Goal: Navigation & Orientation: Understand site structure

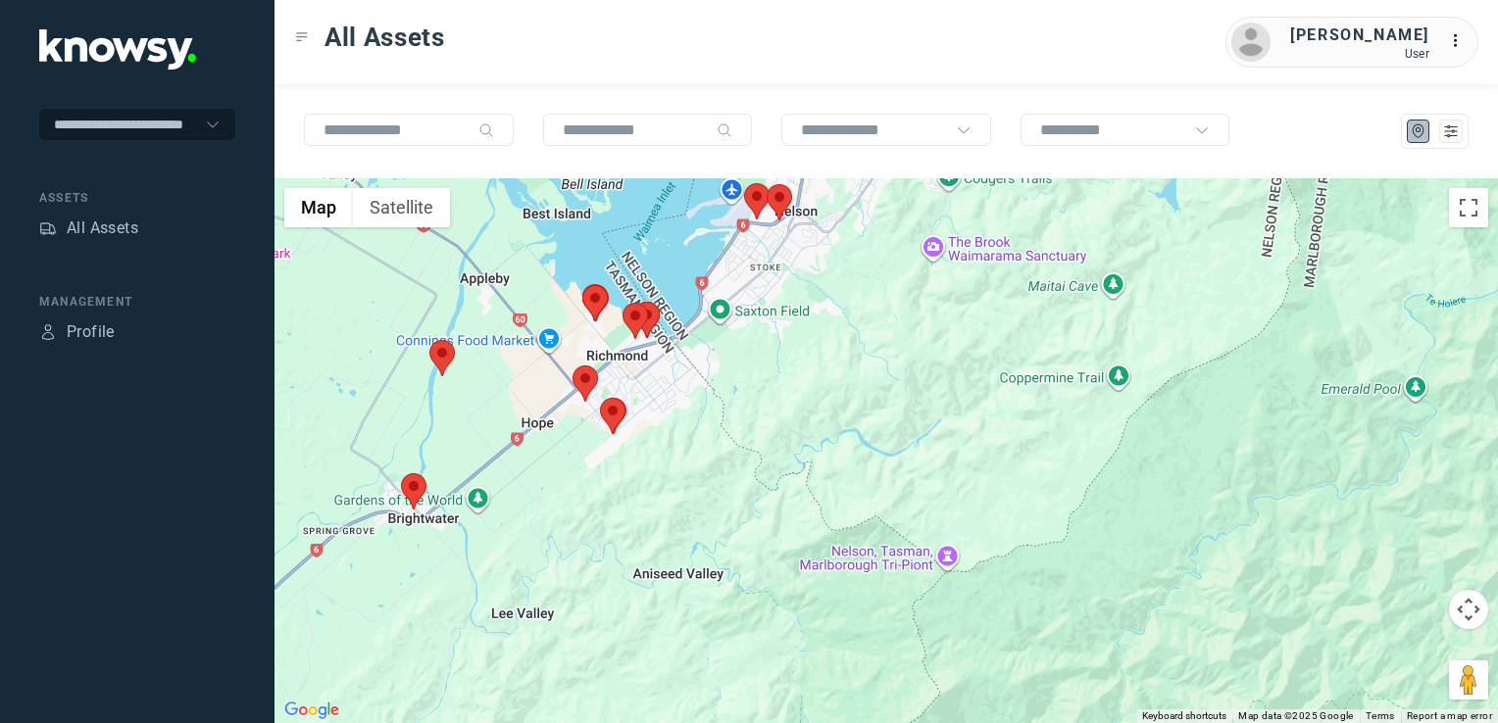
click at [420, 486] on img at bounding box center [413, 491] width 25 height 36
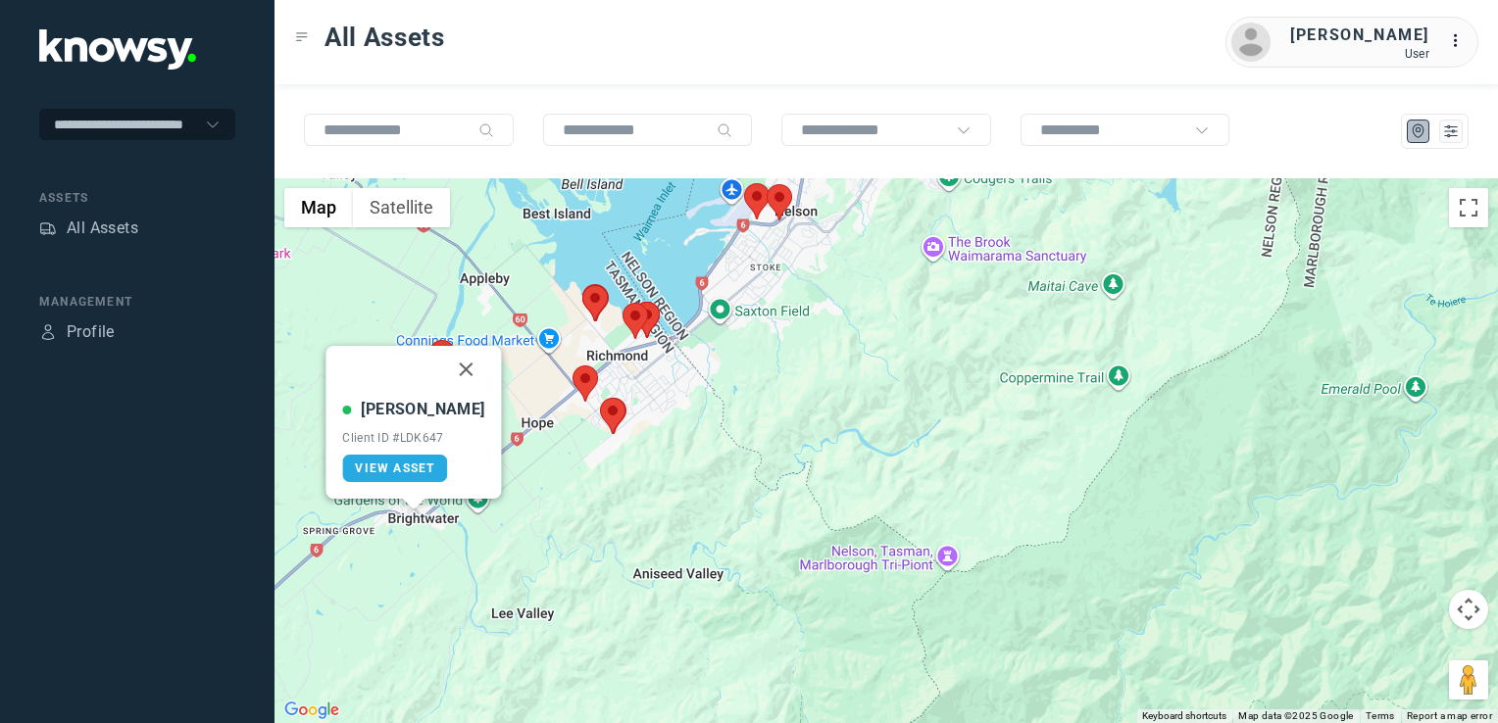
click at [443, 367] on button "Close" at bounding box center [466, 369] width 47 height 47
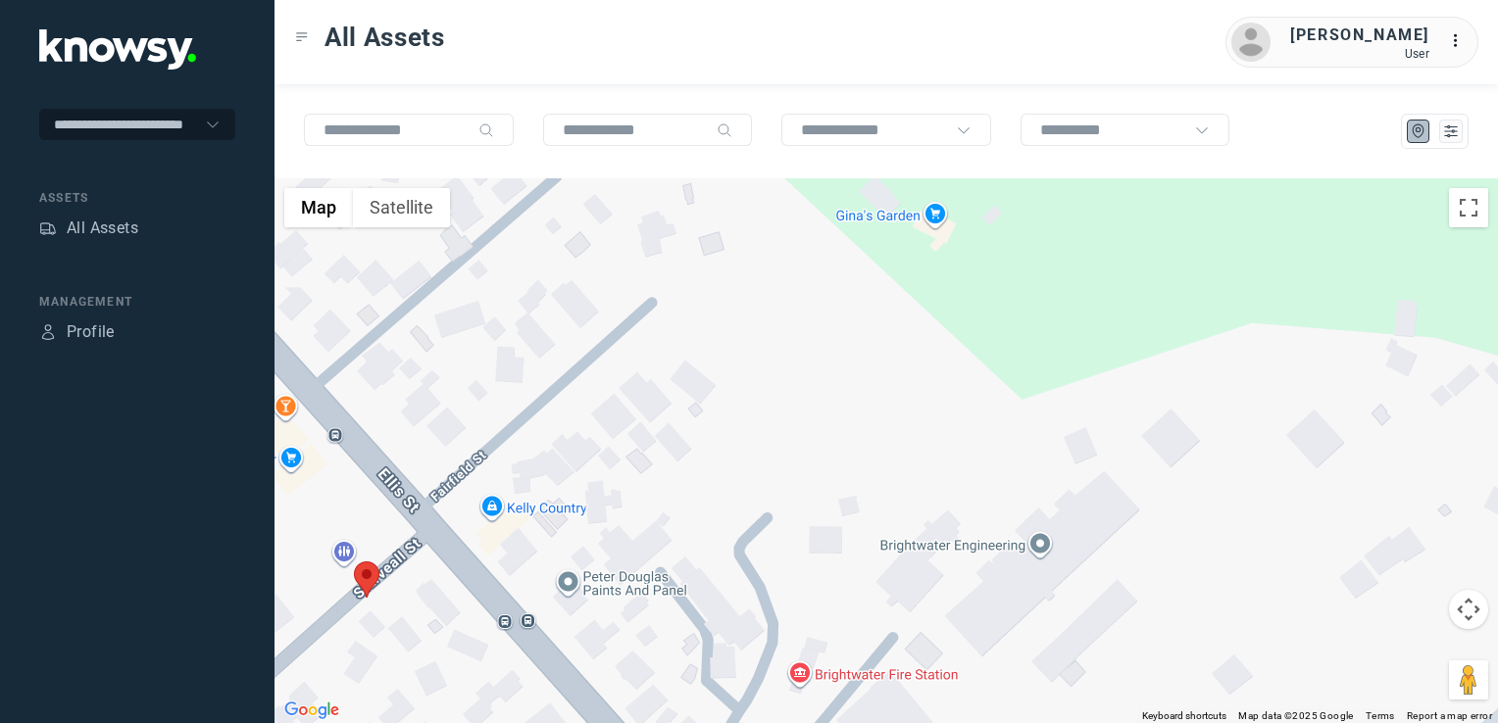
drag, startPoint x: 452, startPoint y: 572, endPoint x: 574, endPoint y: 524, distance: 131.3
click at [538, 530] on div "To navigate, press the arrow keys." at bounding box center [885, 450] width 1223 height 545
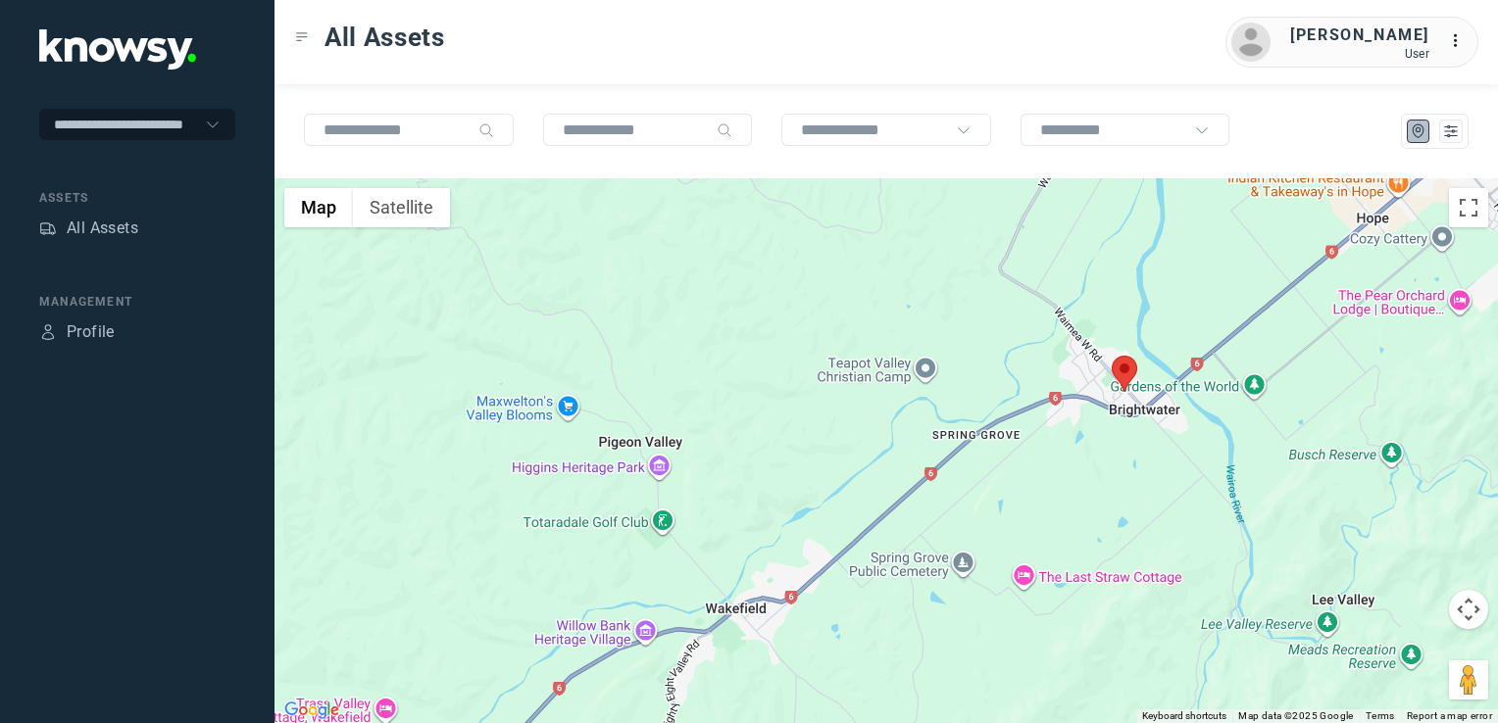
drag, startPoint x: 1146, startPoint y: 402, endPoint x: 961, endPoint y: 538, distance: 230.0
click at [984, 535] on div at bounding box center [885, 450] width 1223 height 545
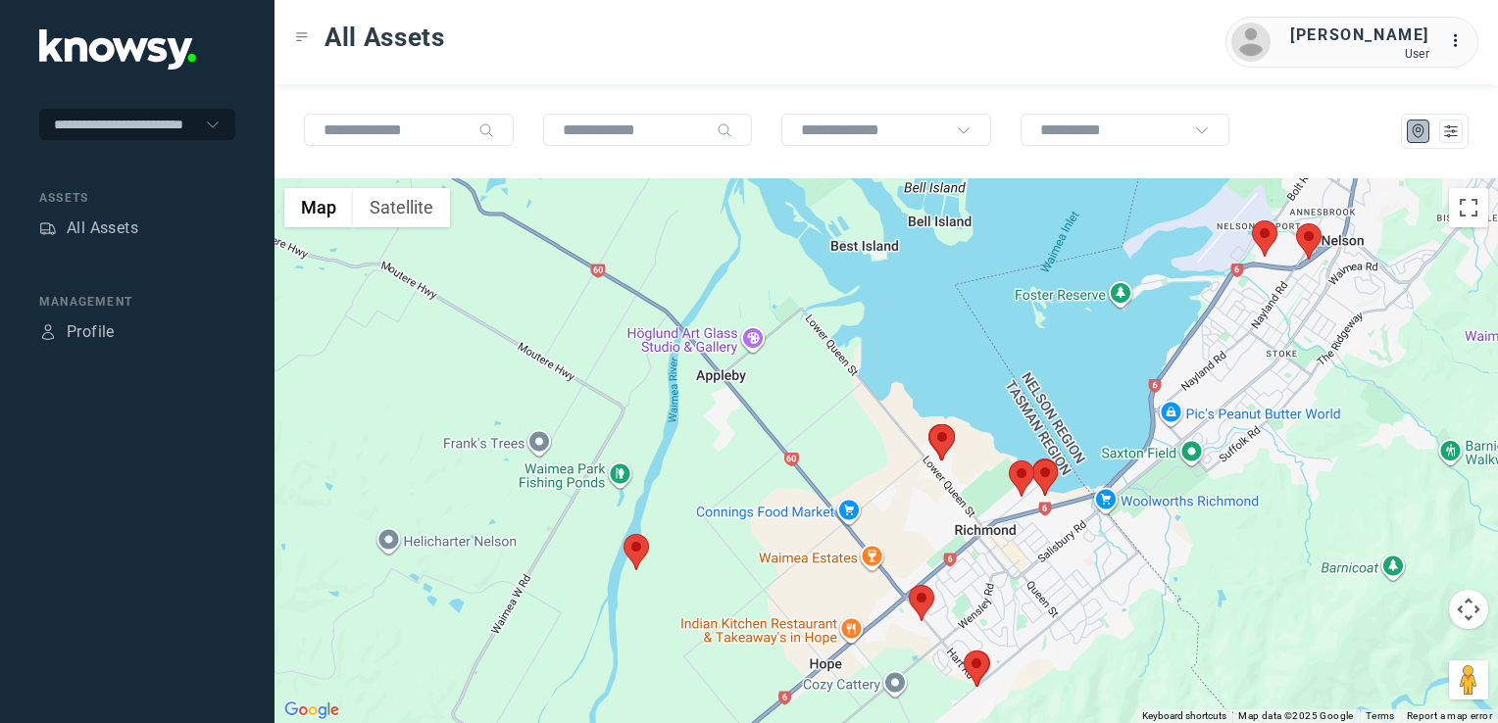
drag, startPoint x: 1089, startPoint y: 438, endPoint x: 901, endPoint y: 530, distance: 209.6
click at [903, 539] on div at bounding box center [885, 450] width 1223 height 545
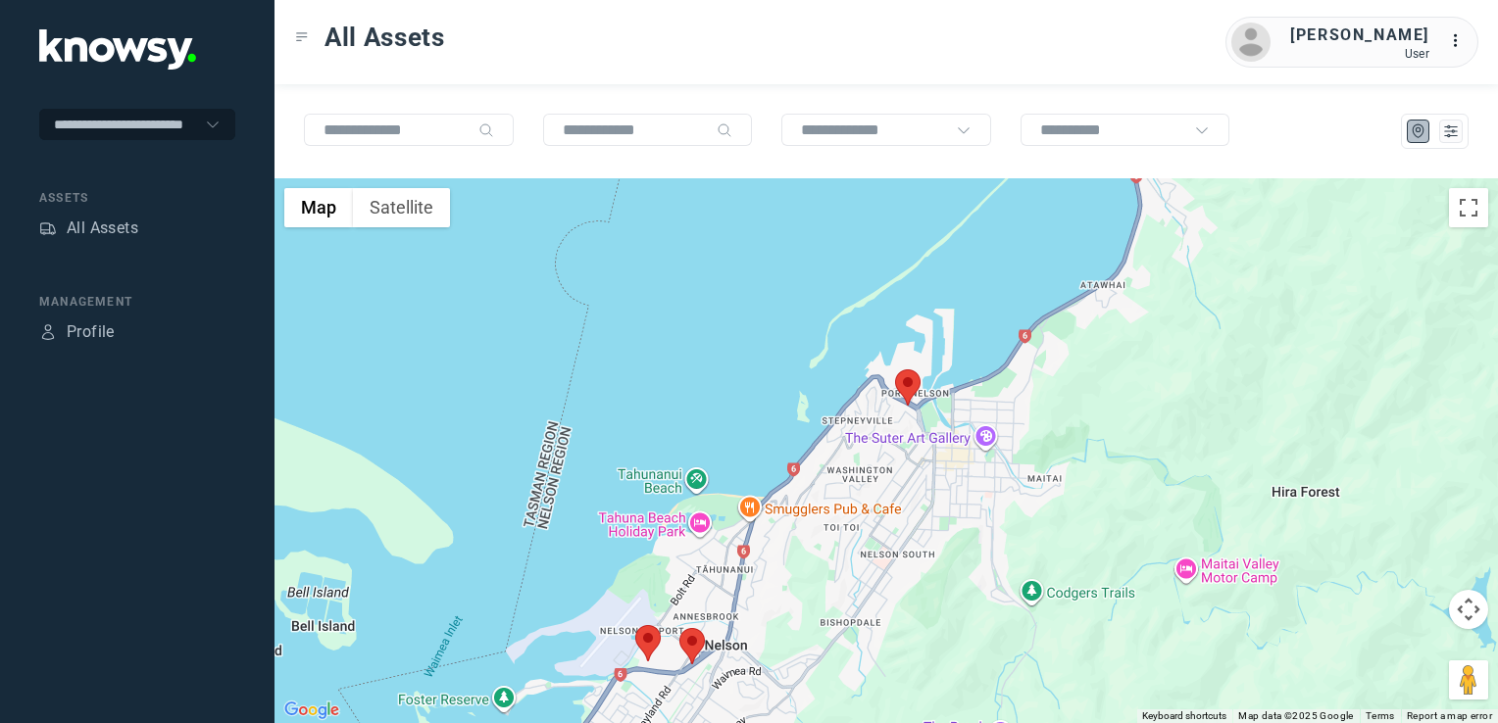
drag, startPoint x: 915, startPoint y: 465, endPoint x: 874, endPoint y: 526, distance: 73.7
click at [874, 526] on div at bounding box center [885, 450] width 1223 height 545
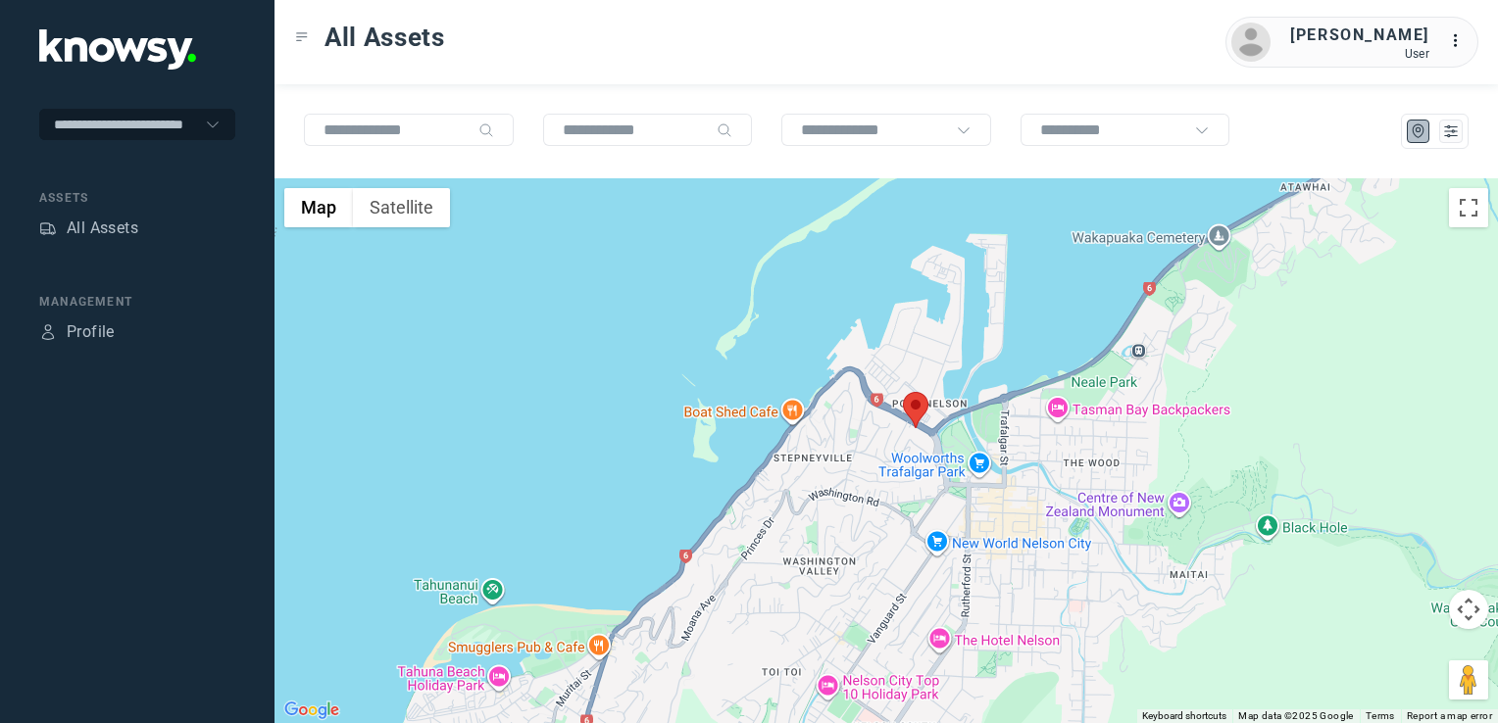
click at [908, 406] on img at bounding box center [915, 410] width 25 height 36
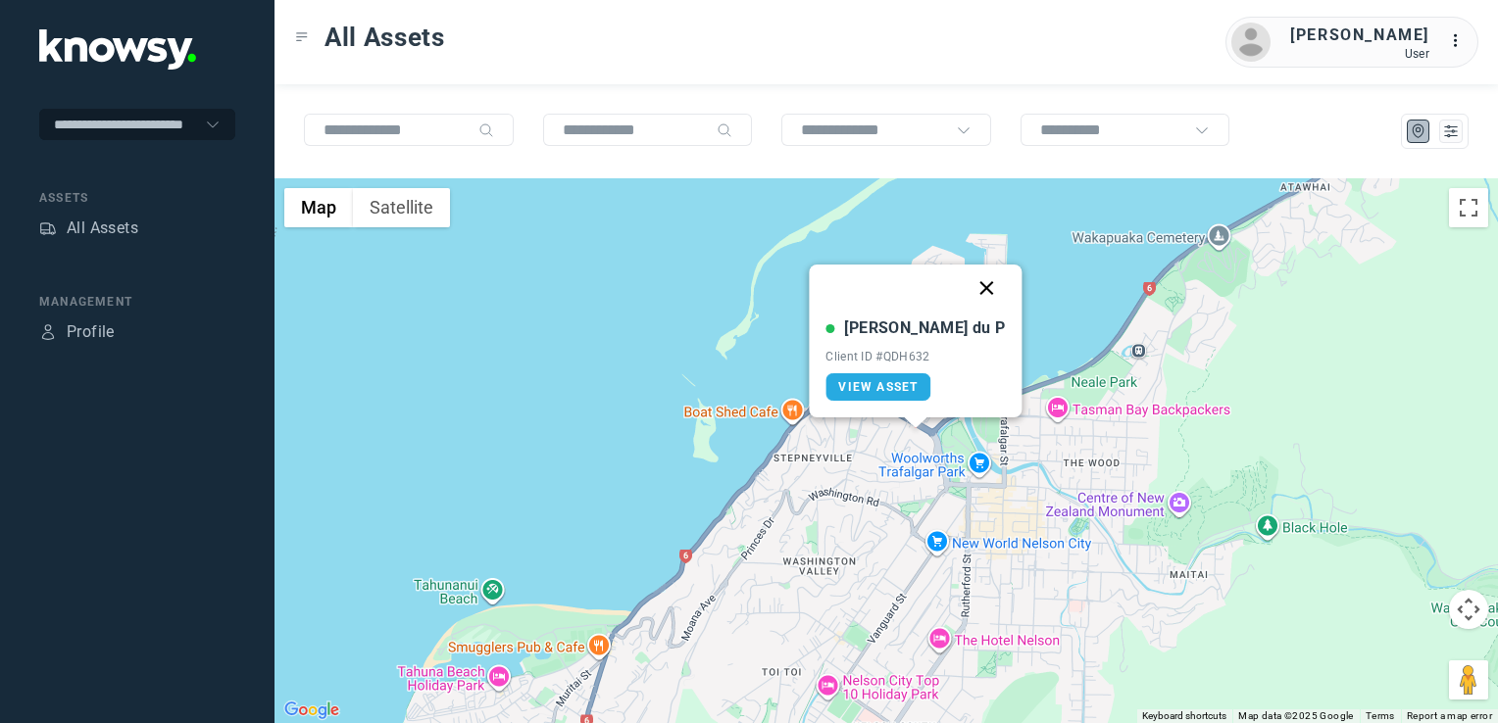
click at [964, 288] on button "Close" at bounding box center [987, 288] width 47 height 47
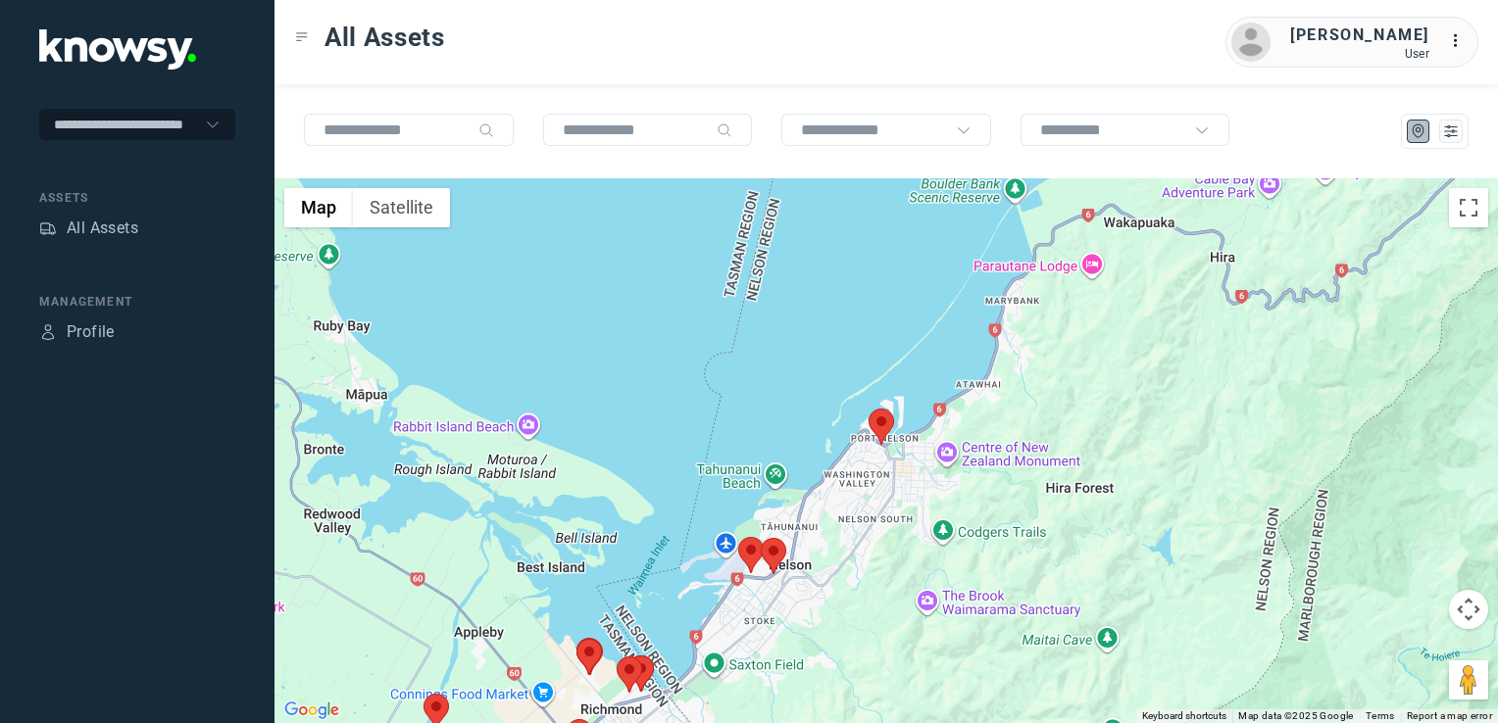
drag, startPoint x: 834, startPoint y: 523, endPoint x: 870, endPoint y: 468, distance: 66.1
click at [868, 470] on div "To navigate, press the arrow keys." at bounding box center [885, 450] width 1223 height 545
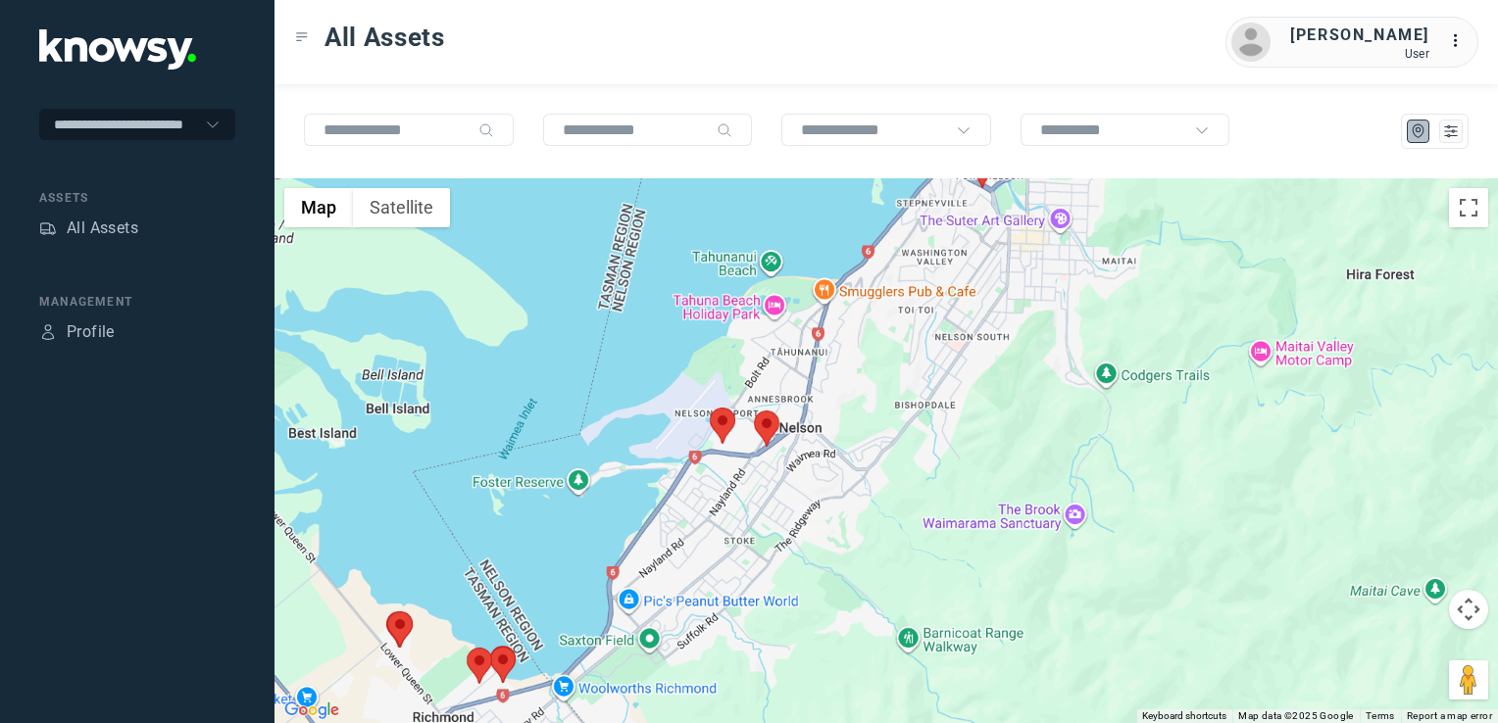
drag, startPoint x: 737, startPoint y: 516, endPoint x: 788, endPoint y: 453, distance: 80.8
click at [782, 457] on div at bounding box center [885, 450] width 1223 height 545
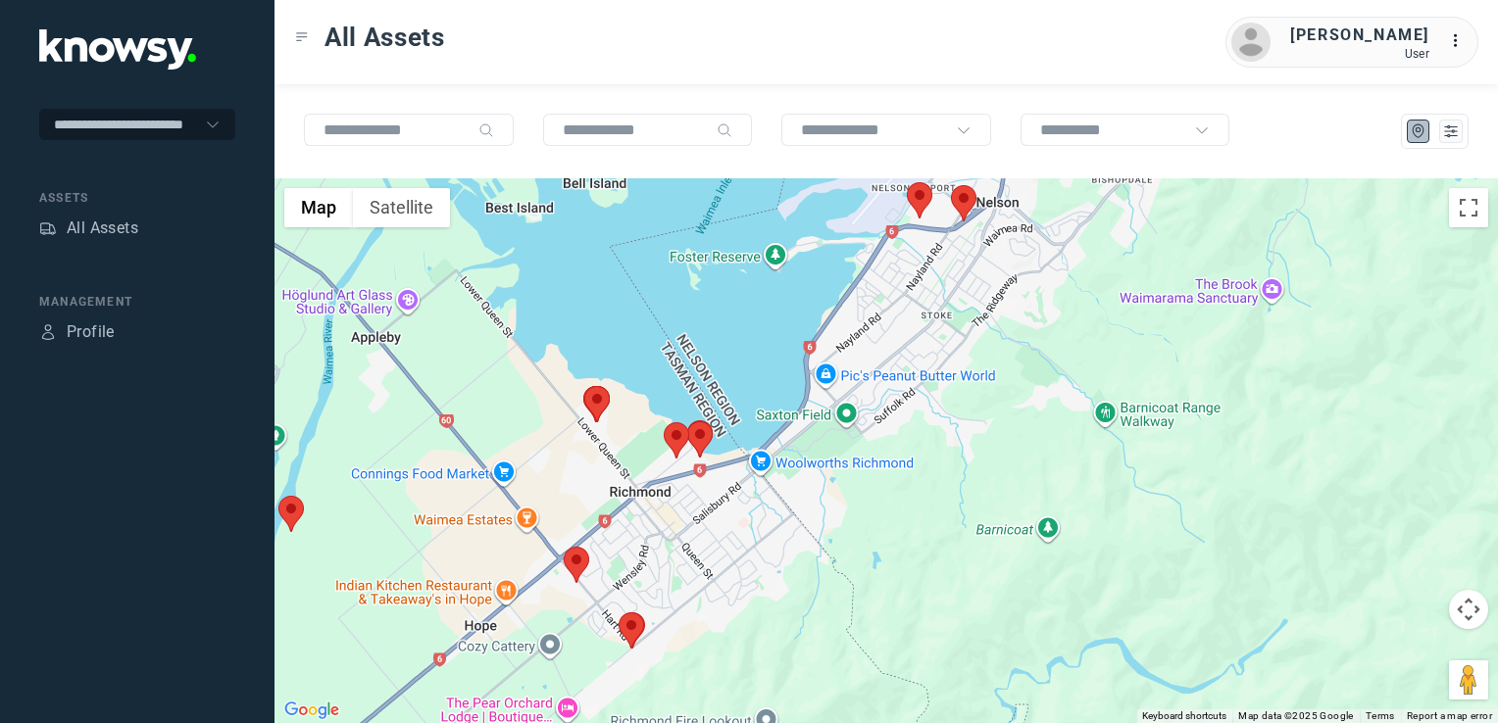
click at [776, 449] on div at bounding box center [885, 450] width 1223 height 545
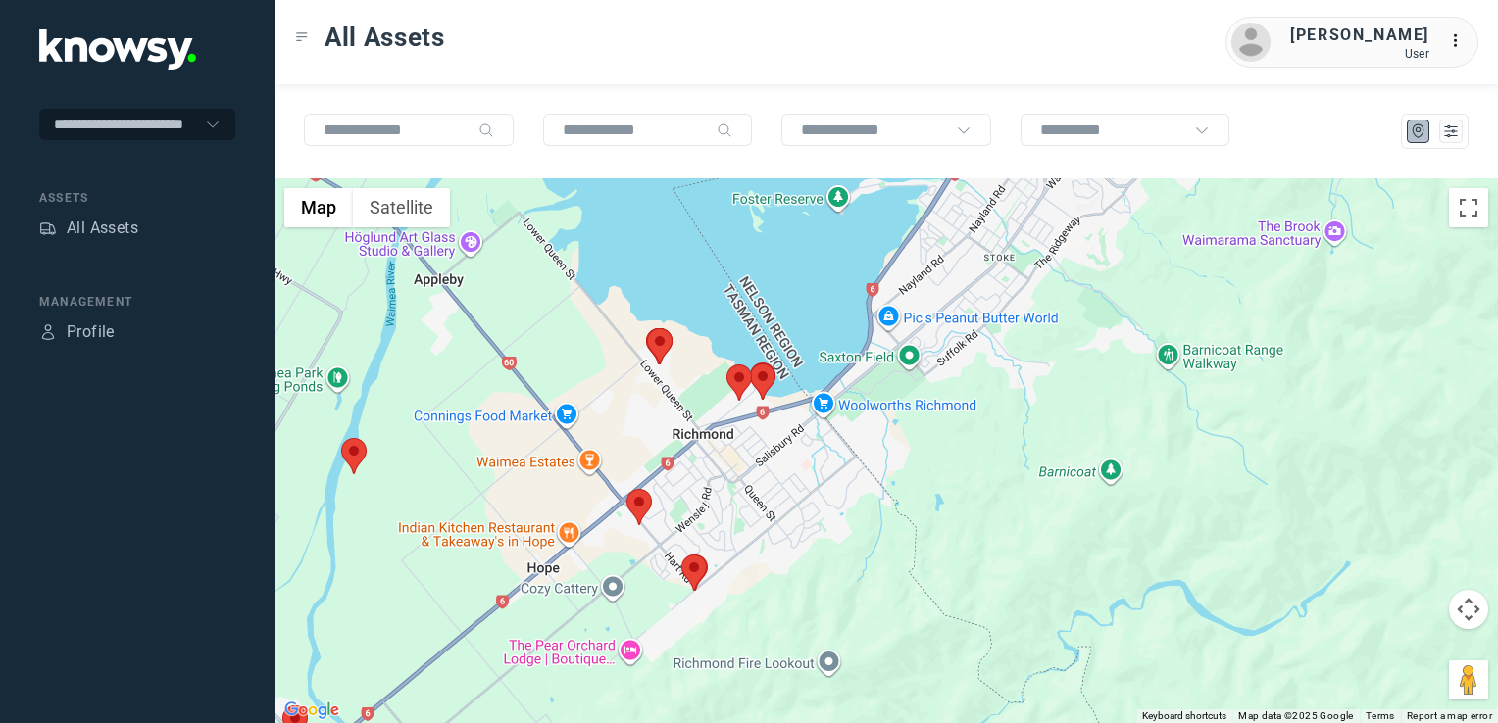
drag, startPoint x: 1050, startPoint y: 421, endPoint x: 969, endPoint y: 522, distance: 129.7
click at [989, 497] on div at bounding box center [885, 450] width 1223 height 545
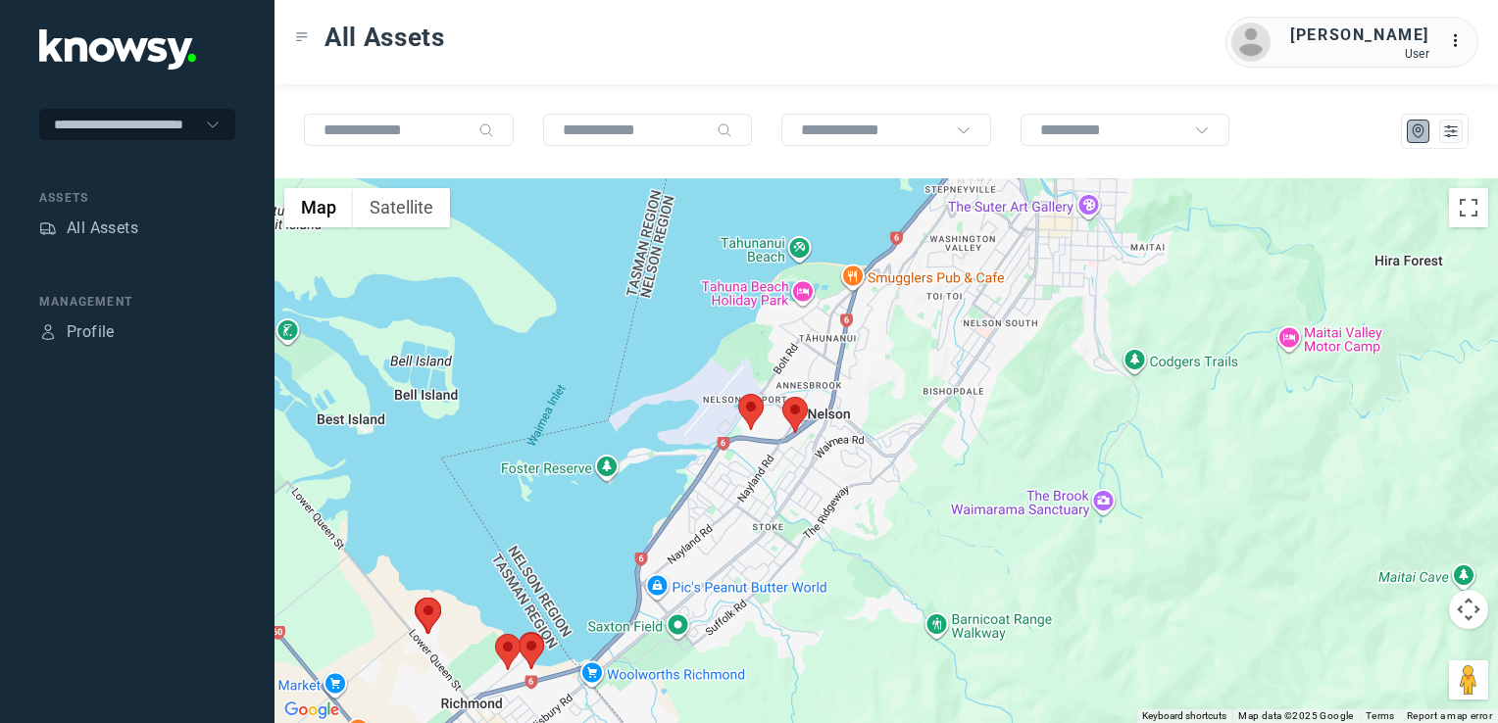
drag, startPoint x: 955, startPoint y: 437, endPoint x: 903, endPoint y: 474, distance: 63.9
click at [902, 489] on div at bounding box center [885, 450] width 1223 height 545
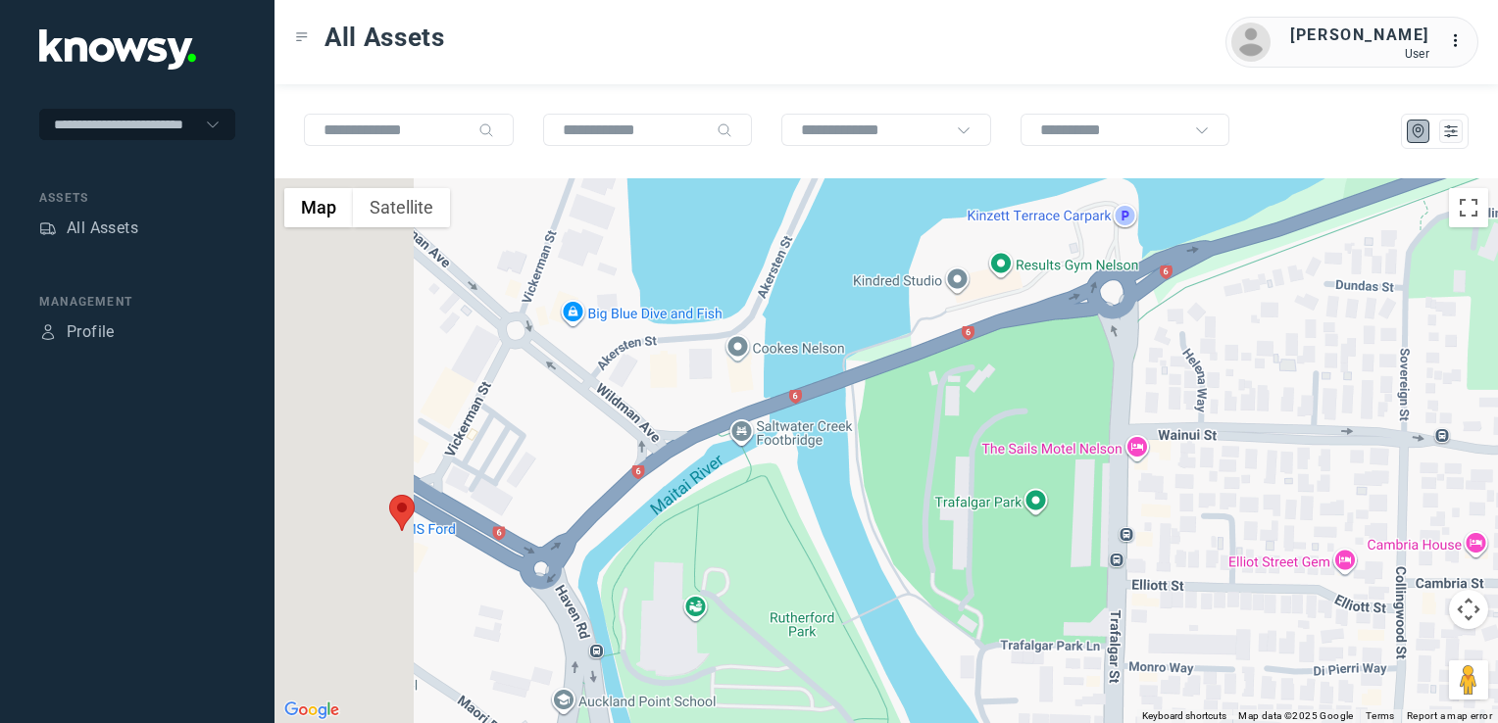
drag, startPoint x: 571, startPoint y: 483, endPoint x: 635, endPoint y: 445, distance: 75.2
click at [612, 469] on div at bounding box center [885, 450] width 1223 height 545
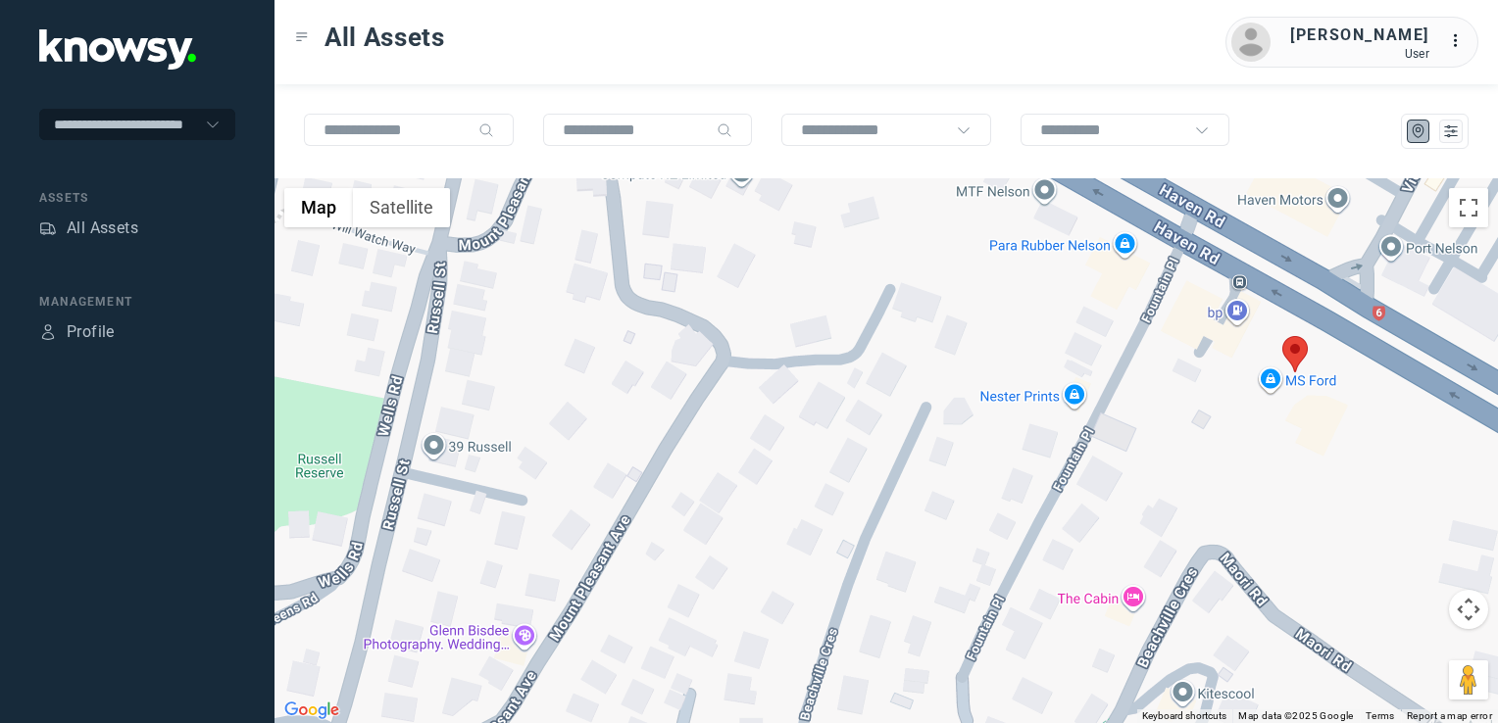
drag, startPoint x: 1263, startPoint y: 464, endPoint x: 1188, endPoint y: 437, distance: 79.1
click at [1234, 459] on div at bounding box center [885, 450] width 1223 height 545
